Goal: Transaction & Acquisition: Download file/media

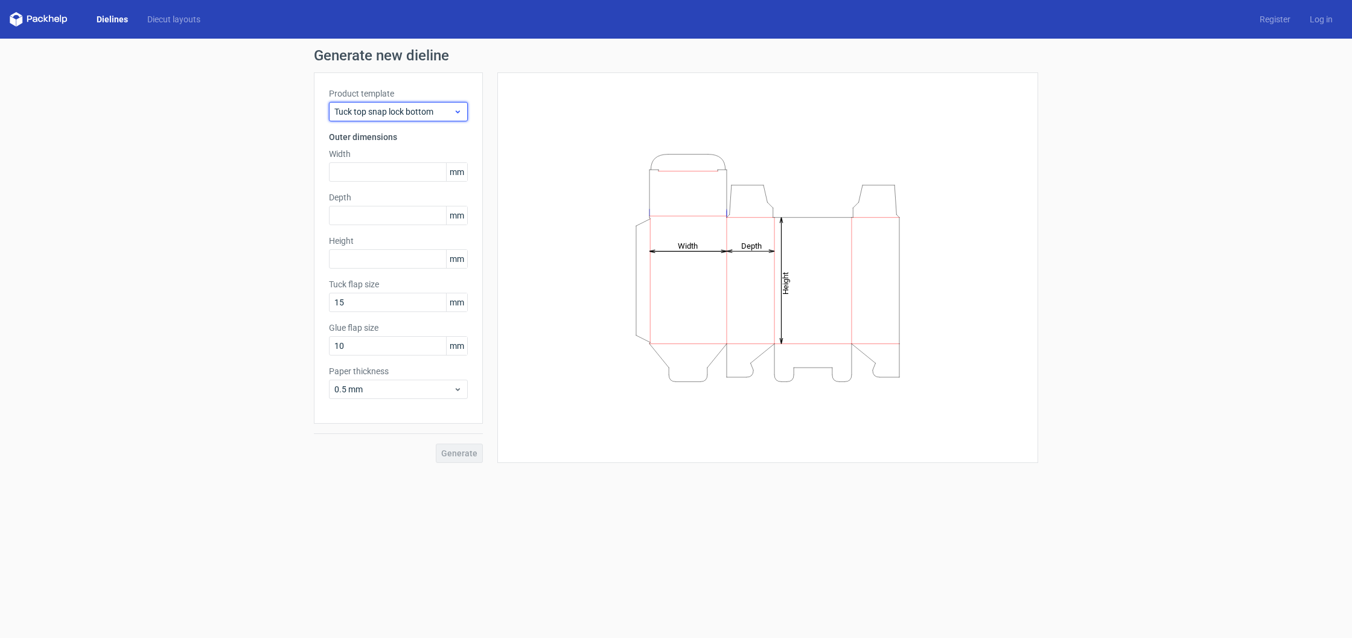
click at [378, 113] on span "Tuck top snap lock bottom" at bounding box center [393, 112] width 119 height 12
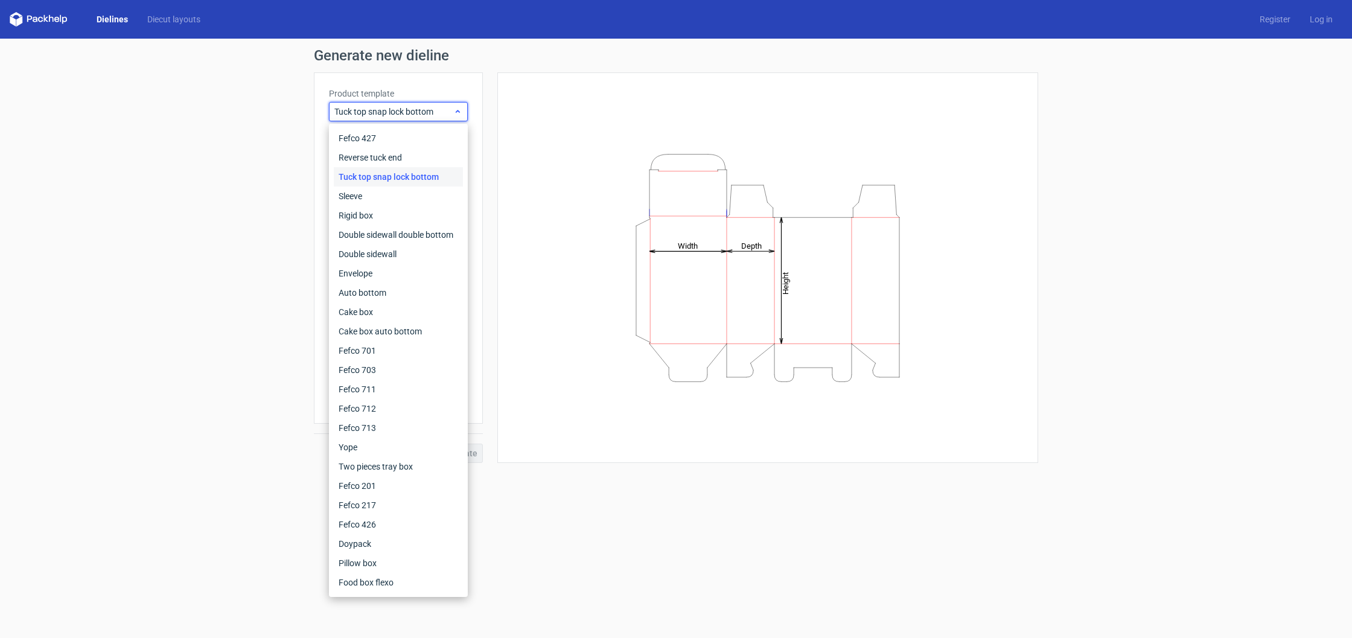
click at [378, 113] on span "Tuck top snap lock bottom" at bounding box center [393, 112] width 119 height 12
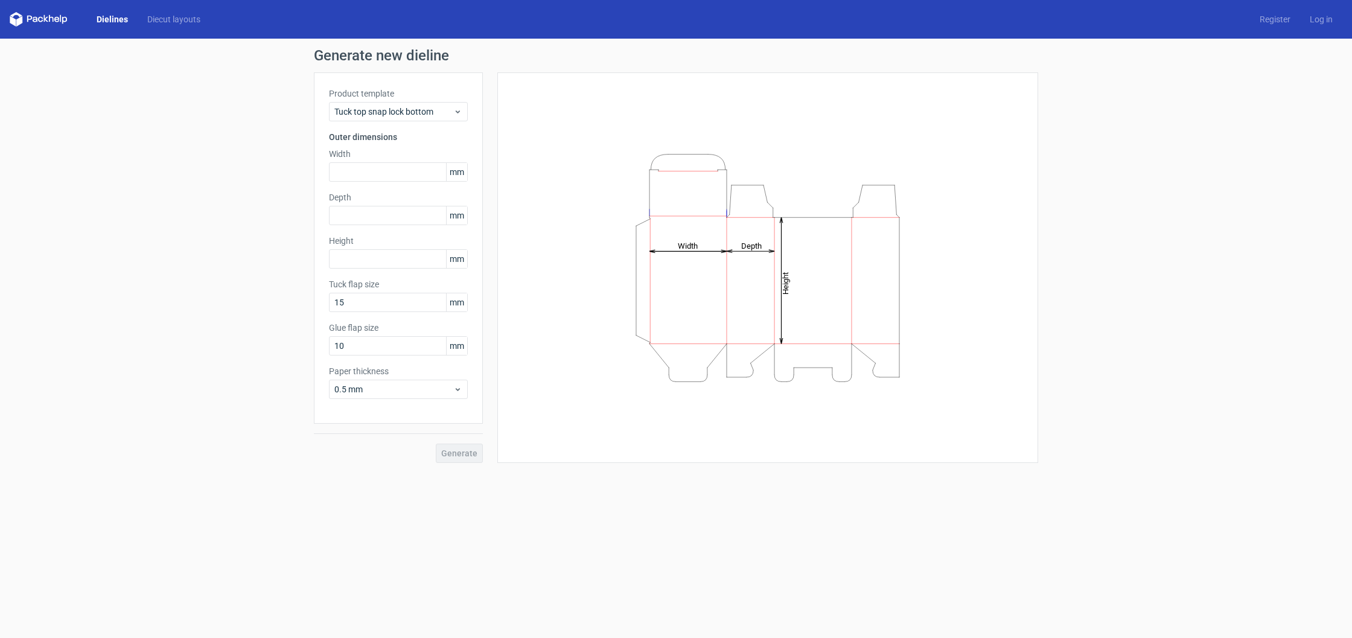
click at [377, 161] on div "Width mm" at bounding box center [398, 165] width 139 height 34
click at [379, 174] on input "text" at bounding box center [398, 171] width 139 height 19
type input "360"
type input "90"
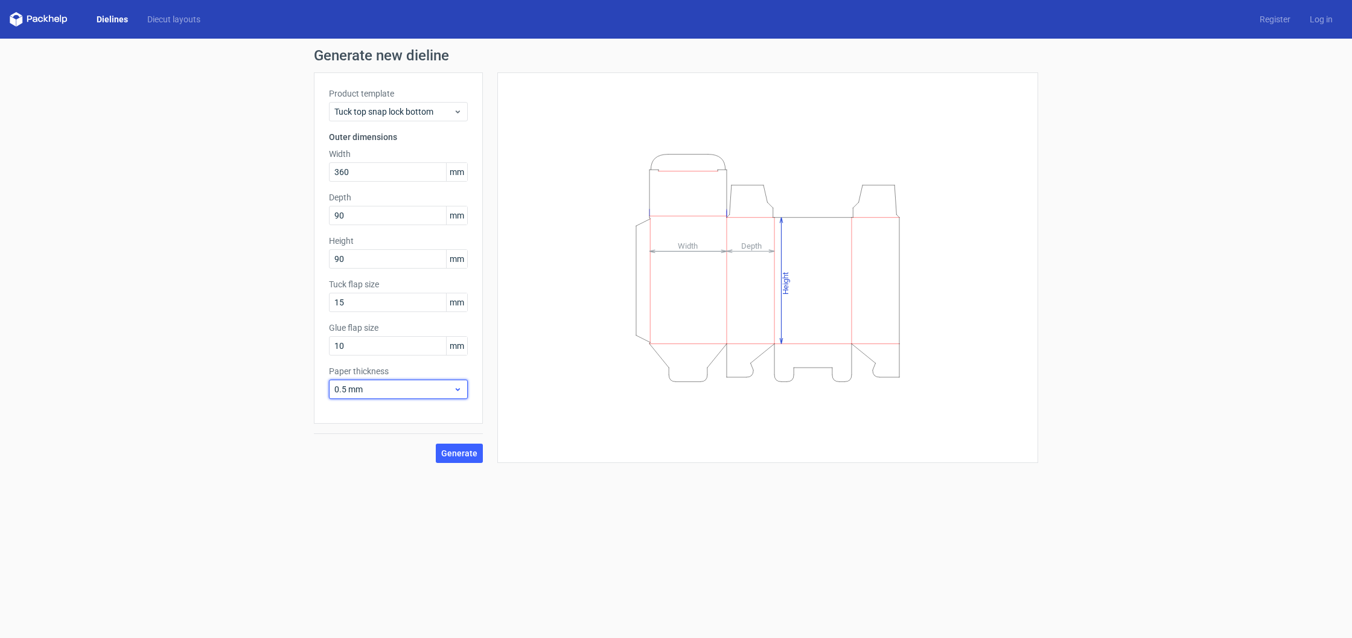
click at [397, 388] on span "0.5 mm" at bounding box center [393, 389] width 119 height 12
click at [385, 454] on div "1 mm" at bounding box center [398, 454] width 129 height 19
click at [466, 454] on span "Generate" at bounding box center [459, 453] width 36 height 8
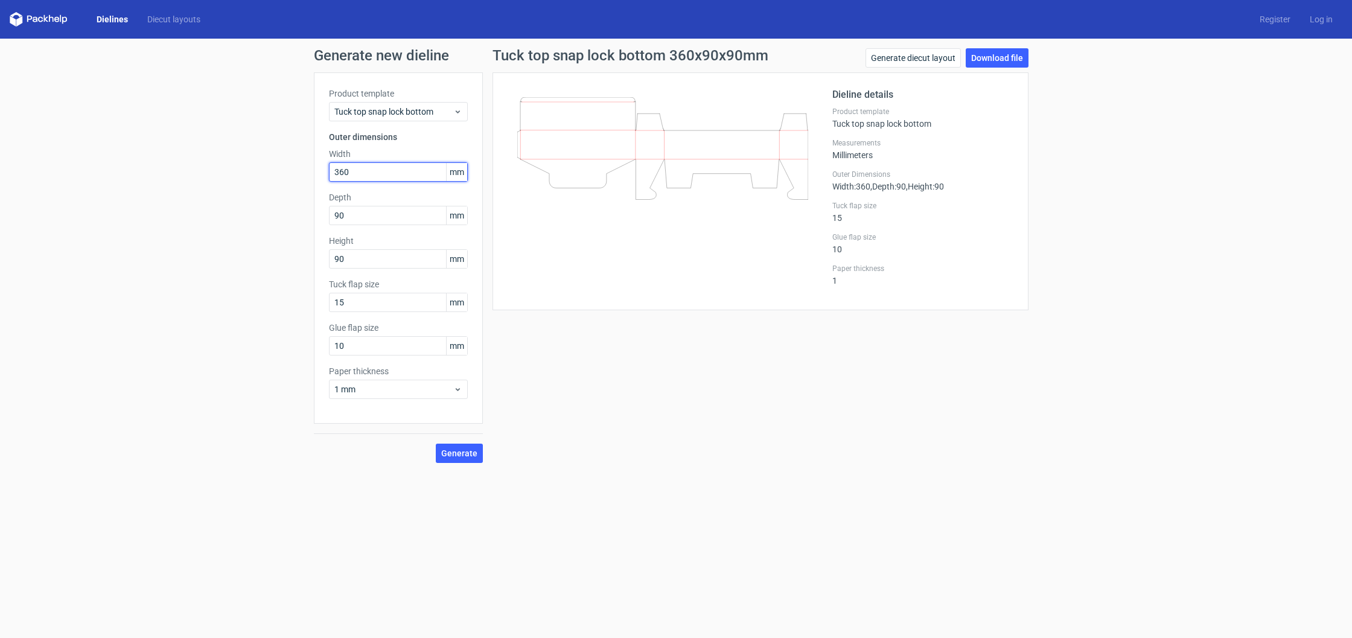
drag, startPoint x: 373, startPoint y: 171, endPoint x: 264, endPoint y: 162, distance: 108.9
click at [264, 162] on div "Generate new dieline Product template Tuck top snap lock bottom Outer dimension…" at bounding box center [676, 256] width 1352 height 434
type input "90"
type input "360"
click at [463, 453] on span "Generate" at bounding box center [459, 453] width 36 height 8
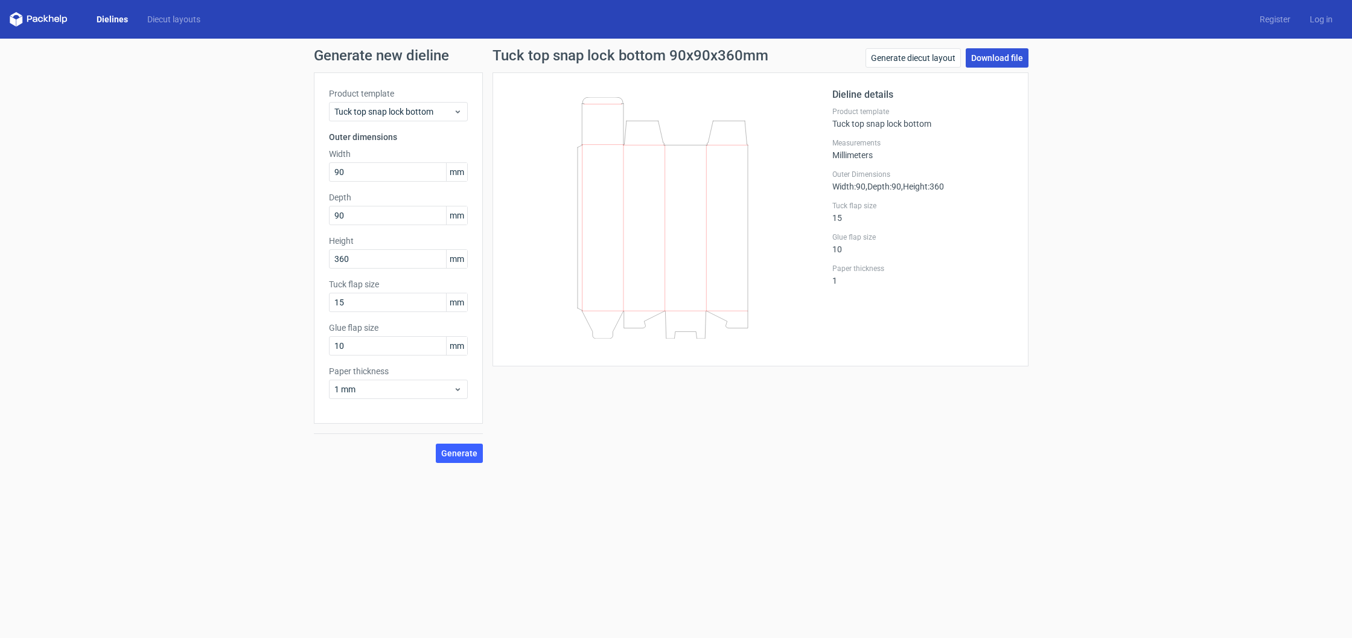
click at [987, 49] on link "Download file" at bounding box center [997, 57] width 63 height 19
drag, startPoint x: 406, startPoint y: 170, endPoint x: 243, endPoint y: 151, distance: 164.0
click at [243, 151] on div "Generate new dieline Product template Tuck top snap lock bottom Outer dimension…" at bounding box center [676, 256] width 1352 height 434
type input "60"
type input "0"
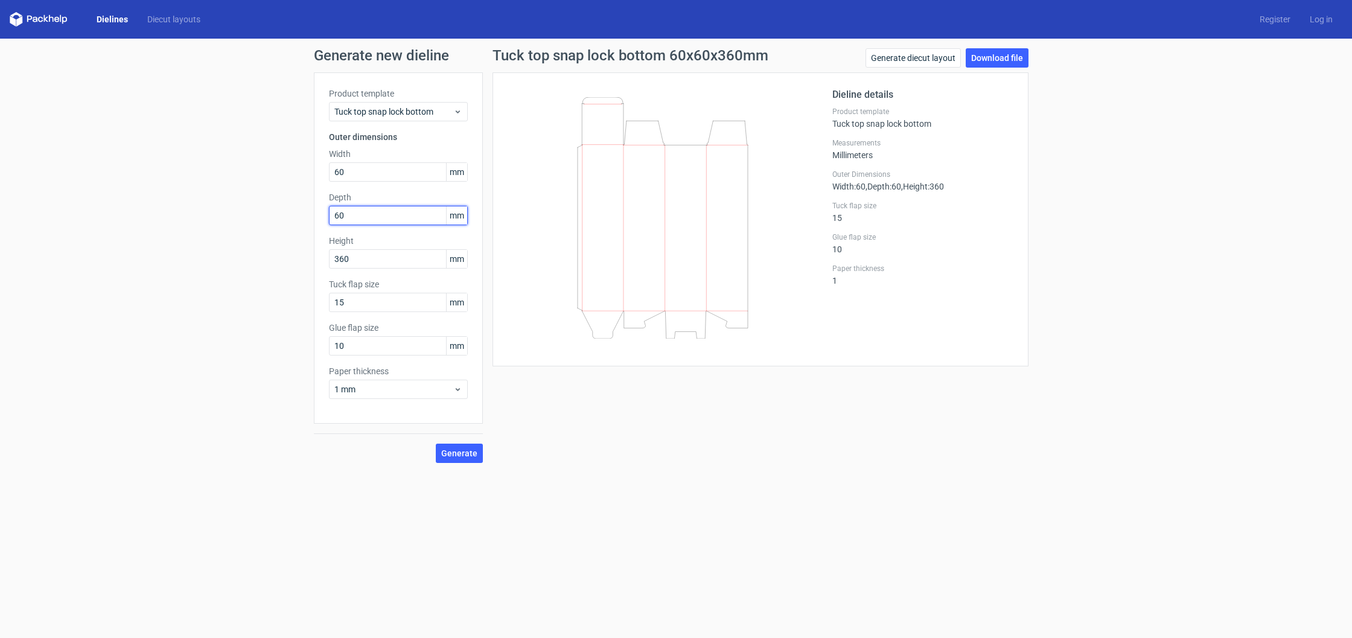
type input "60"
type input "210"
click at [411, 385] on span "1 mm" at bounding box center [393, 389] width 119 height 12
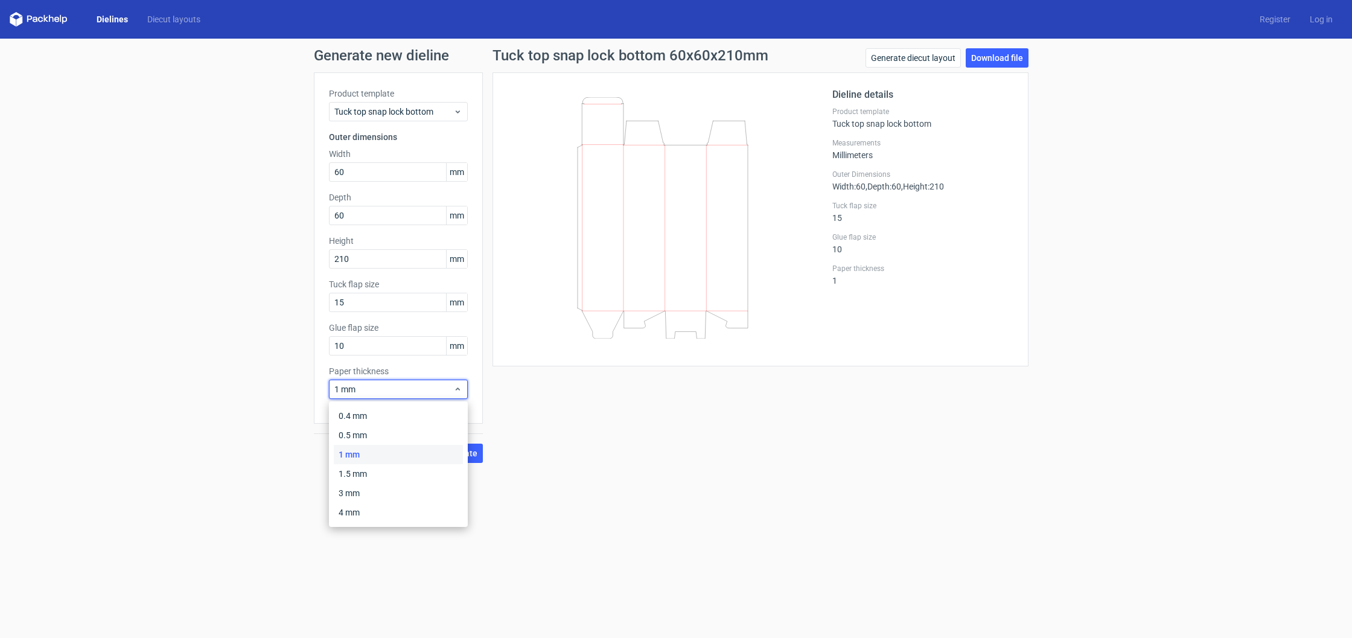
click at [577, 452] on div "Tuck top snap lock bottom 60x60x210mm Generate diecut layout Download file Diel…" at bounding box center [760, 255] width 555 height 415
click at [485, 456] on div "Tuck top snap lock bottom 60x60x210mm Generate diecut layout Download file Diel…" at bounding box center [760, 255] width 555 height 415
click at [460, 454] on span "Generate" at bounding box center [459, 453] width 36 height 8
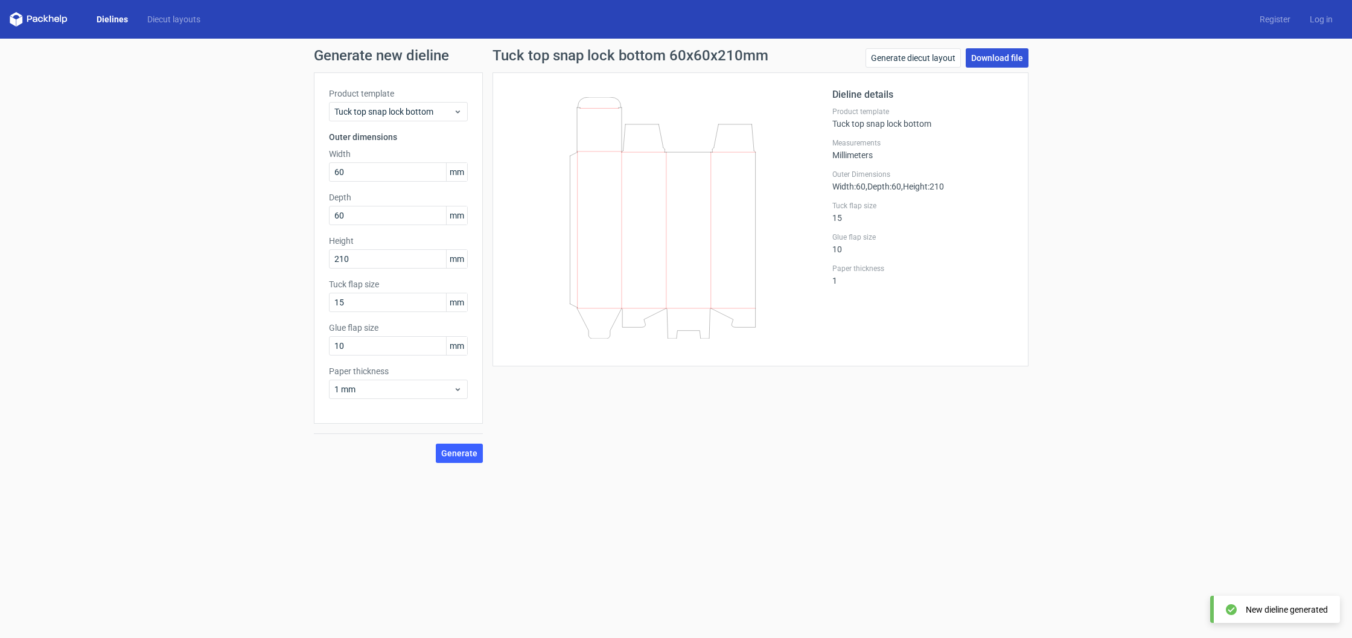
click at [982, 56] on link "Download file" at bounding box center [997, 57] width 63 height 19
